Goal: Book appointment/travel/reservation

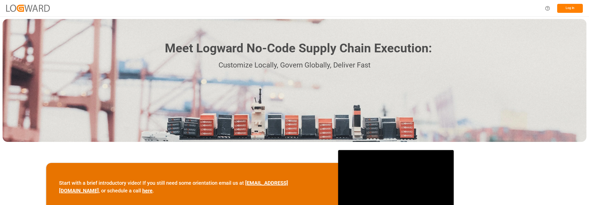
click at [575, 6] on button "Log In" at bounding box center [570, 8] width 26 height 9
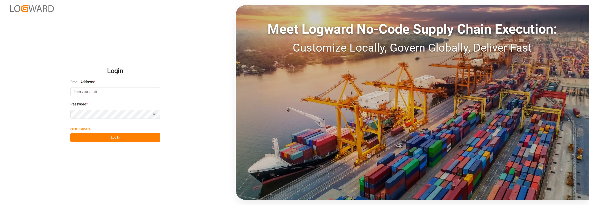
click at [98, 90] on input at bounding box center [115, 91] width 90 height 9
type input "[PERSON_NAME][EMAIL_ADDRESS][PERSON_NAME][DOMAIN_NAME]"
click at [127, 141] on button "Log In" at bounding box center [115, 137] width 90 height 9
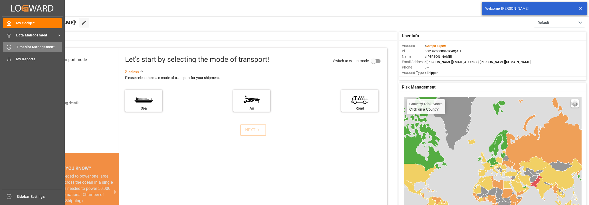
click at [27, 47] on span "Timeslot Management" at bounding box center [39, 46] width 46 height 5
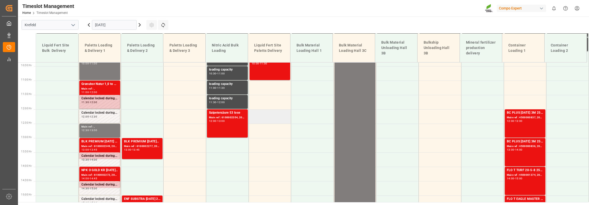
scroll to position [221, 0]
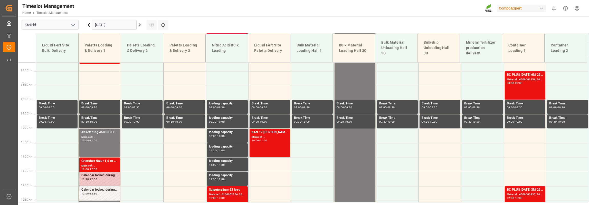
click at [141, 25] on icon at bounding box center [140, 25] width 6 height 6
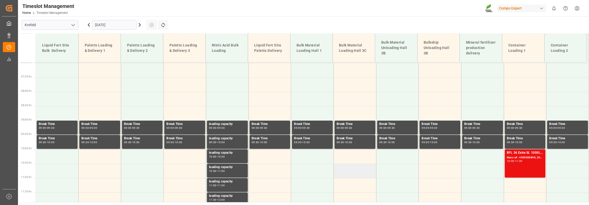
scroll to position [205, 0]
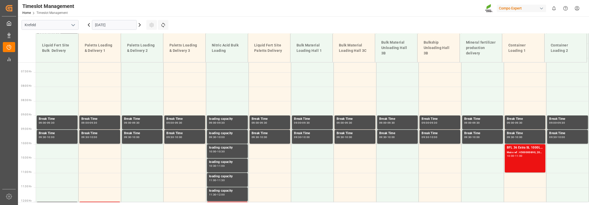
click at [107, 23] on input "[DATE]" at bounding box center [114, 25] width 45 height 10
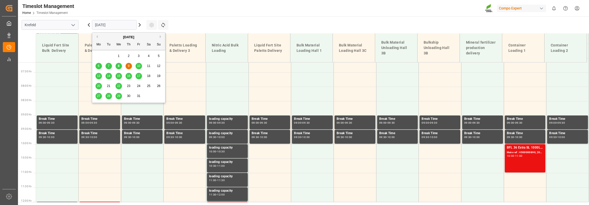
click at [120, 67] on div "8" at bounding box center [118, 66] width 6 height 6
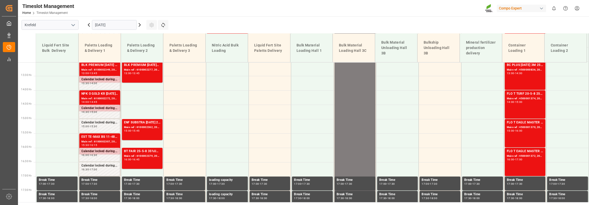
scroll to position [271, 0]
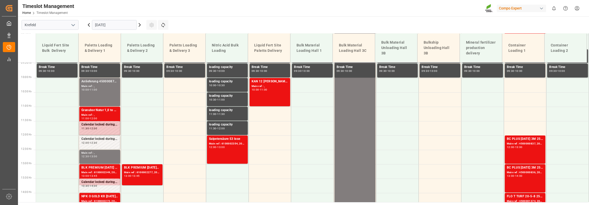
click at [114, 25] on input "[DATE]" at bounding box center [114, 25] width 45 height 10
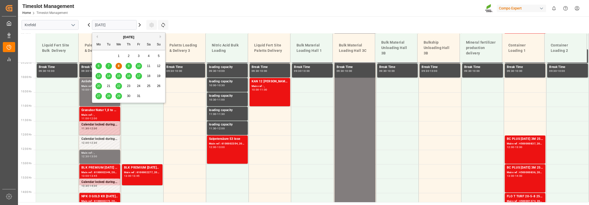
click at [128, 67] on span "9" at bounding box center [129, 66] width 2 height 4
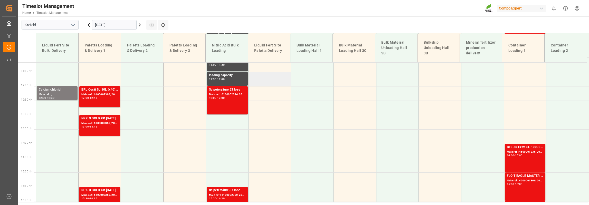
scroll to position [319, 0]
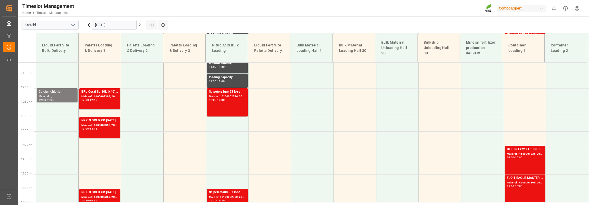
click at [106, 17] on div "[DATE]" at bounding box center [114, 24] width 64 height 17
click at [106, 23] on input "[DATE]" at bounding box center [114, 25] width 45 height 10
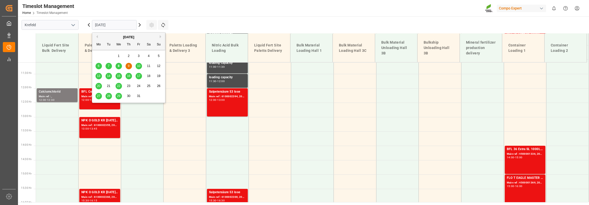
click at [119, 66] on div "8" at bounding box center [118, 66] width 6 height 6
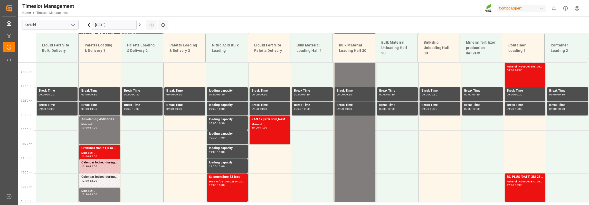
scroll to position [221, 0]
